Goal: Transaction & Acquisition: Download file/media

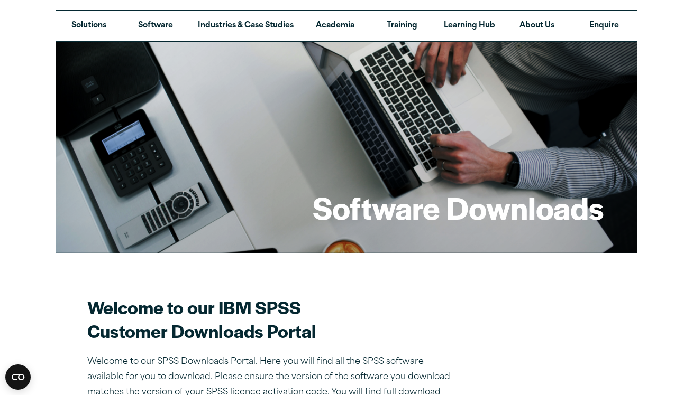
scroll to position [38, 0]
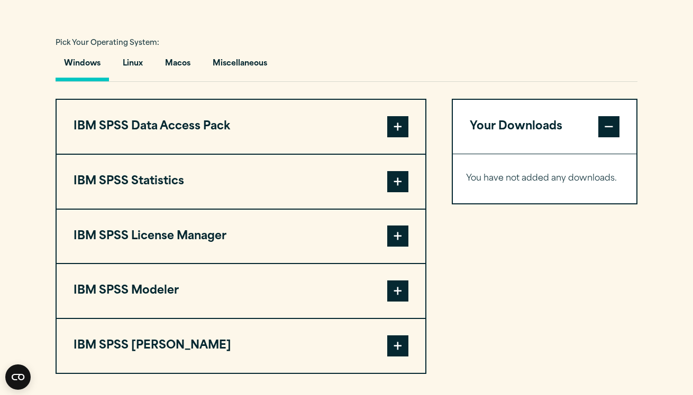
scroll to position [760, 0]
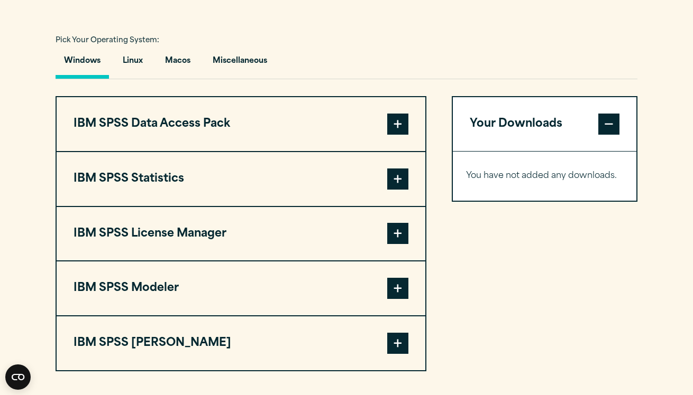
click at [395, 177] on span at bounding box center [397, 179] width 21 height 21
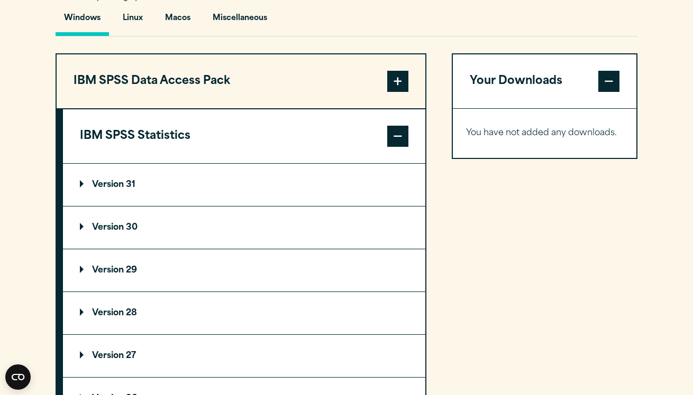
scroll to position [803, 0]
click at [135, 188] on p "Version 31" at bounding box center [108, 185] width 56 height 8
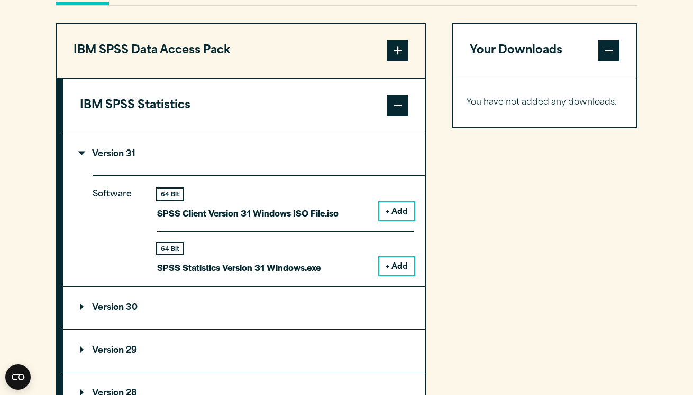
scroll to position [847, 0]
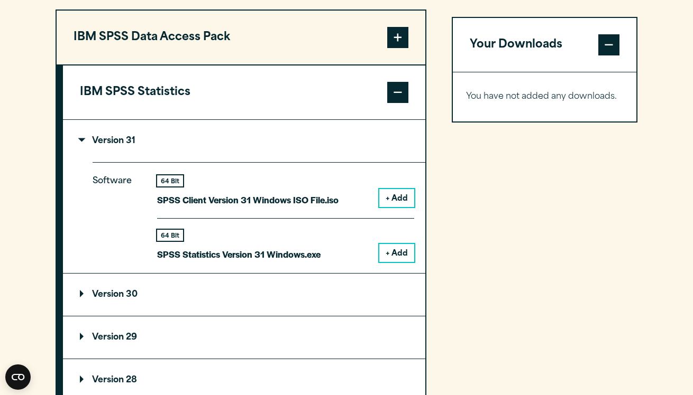
click at [394, 249] on button "+ Add" at bounding box center [396, 253] width 35 height 18
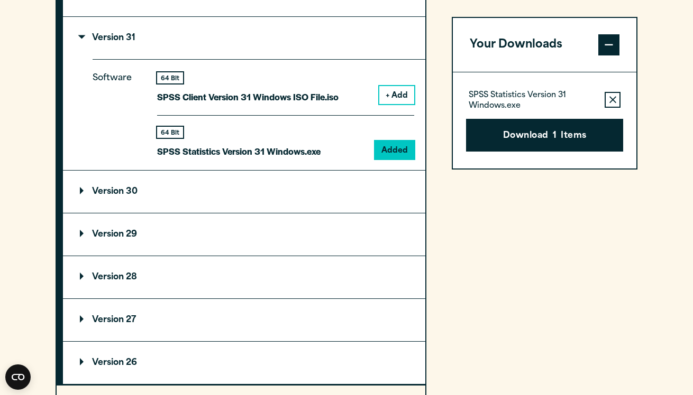
scroll to position [826, 0]
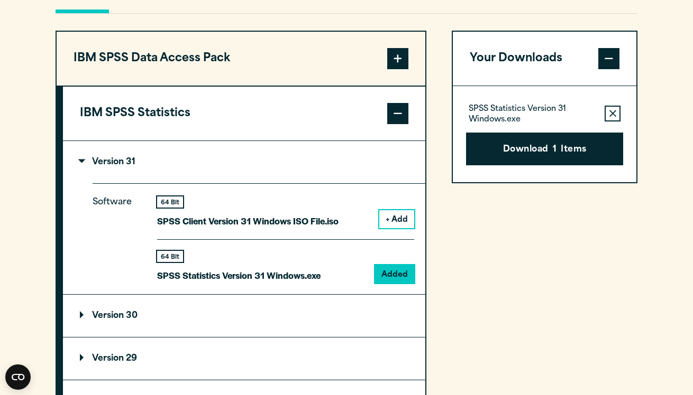
click at [391, 107] on span at bounding box center [397, 113] width 21 height 21
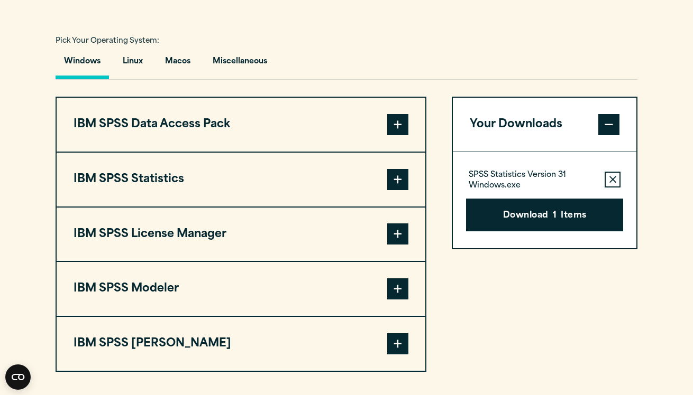
scroll to position [752, 0]
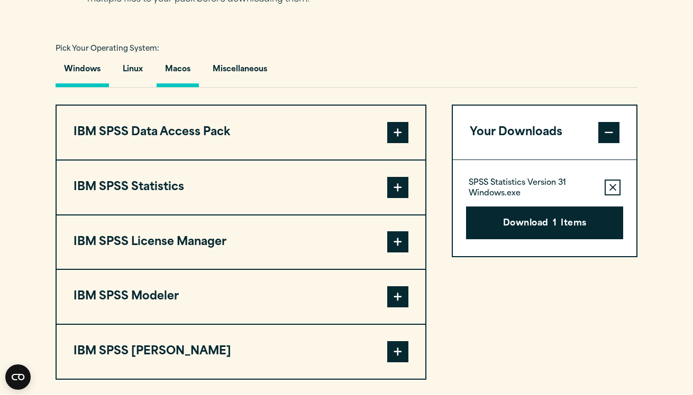
click at [177, 69] on button "Macos" at bounding box center [178, 72] width 42 height 30
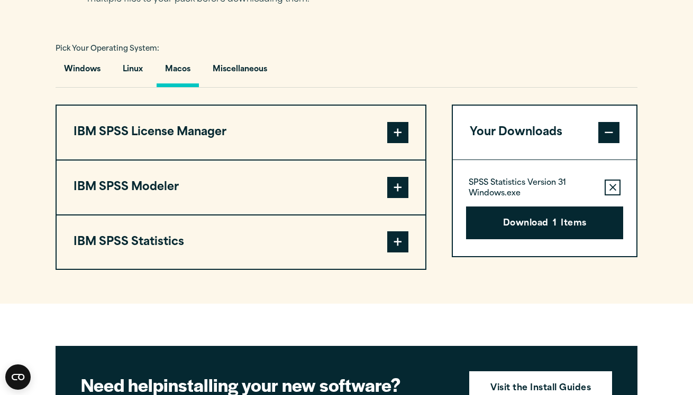
click at [613, 189] on icon "button" at bounding box center [612, 187] width 7 height 7
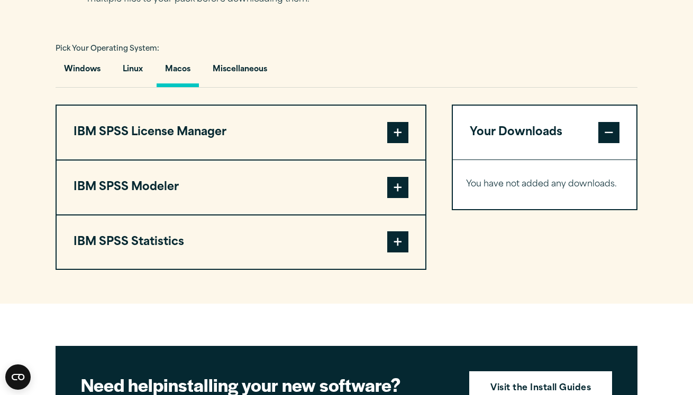
click at [391, 242] on span at bounding box center [397, 242] width 21 height 21
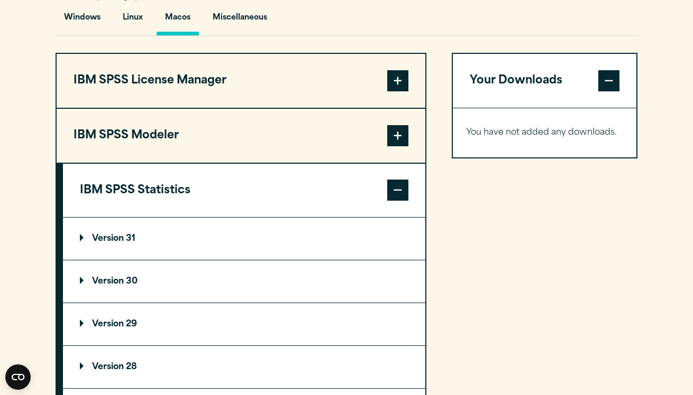
scroll to position [830, 0]
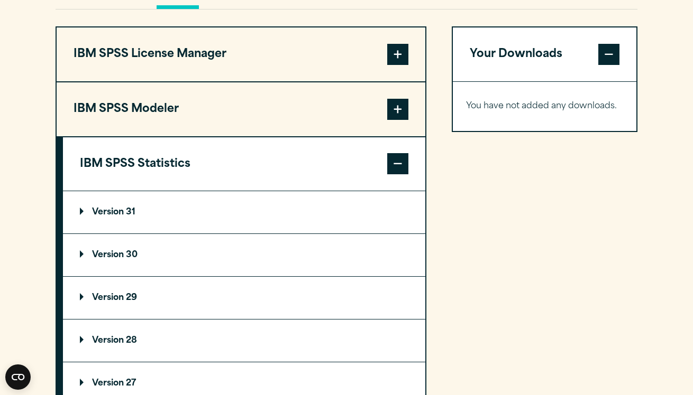
click at [190, 219] on summary "Version 31" at bounding box center [244, 212] width 362 height 42
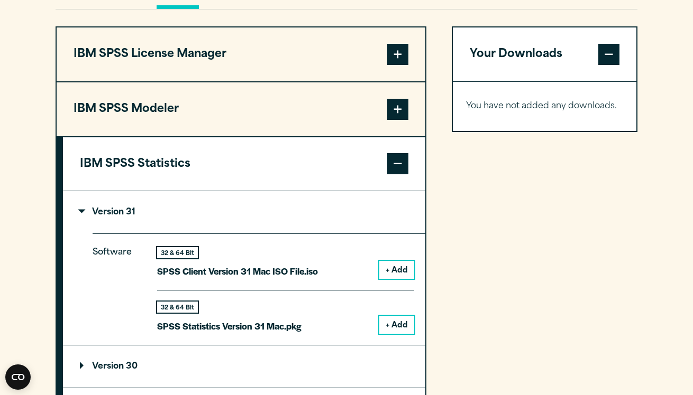
click at [394, 321] on button "+ Add" at bounding box center [396, 325] width 35 height 18
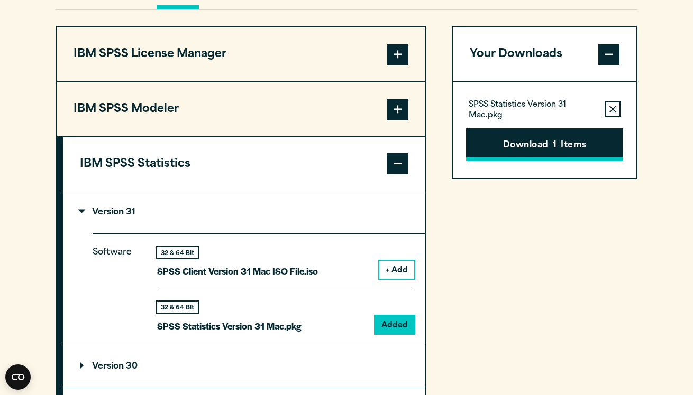
click at [528, 139] on button "Download 1 Items" at bounding box center [544, 144] width 157 height 33
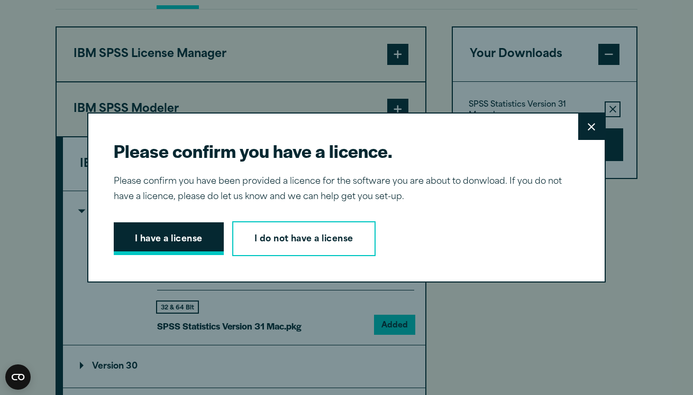
click at [188, 231] on button "I have a license" at bounding box center [169, 239] width 110 height 33
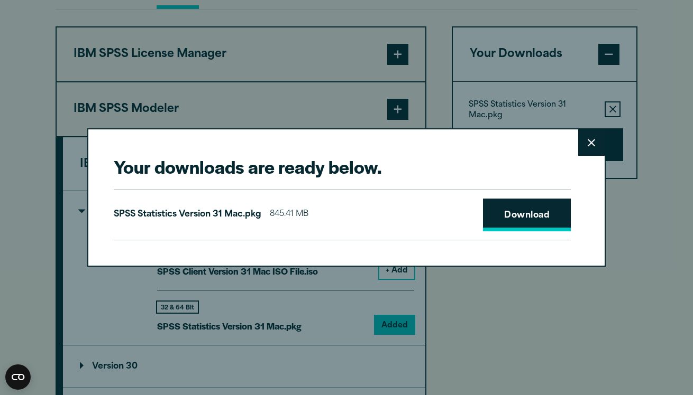
click at [501, 215] on link "Download" at bounding box center [527, 215] width 88 height 33
drag, startPoint x: 595, startPoint y: 392, endPoint x: 596, endPoint y: 372, distance: 20.1
click at [596, 372] on div "Your downloads are ready below. Close SPSS Statistics Version 31 Mac.pkg 845.41…" at bounding box center [346, 197] width 693 height 395
